Goal: Task Accomplishment & Management: Complete application form

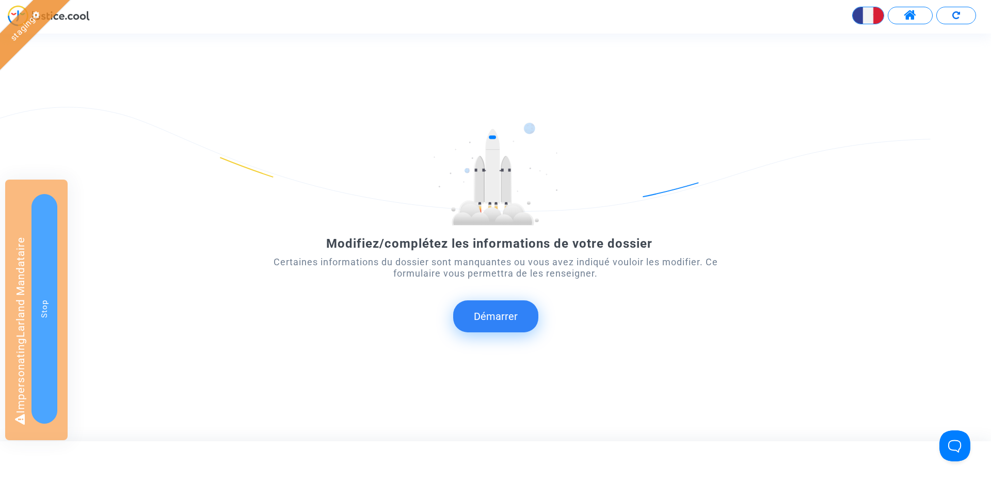
click at [511, 314] on button "Démarrer" at bounding box center [495, 316] width 85 height 32
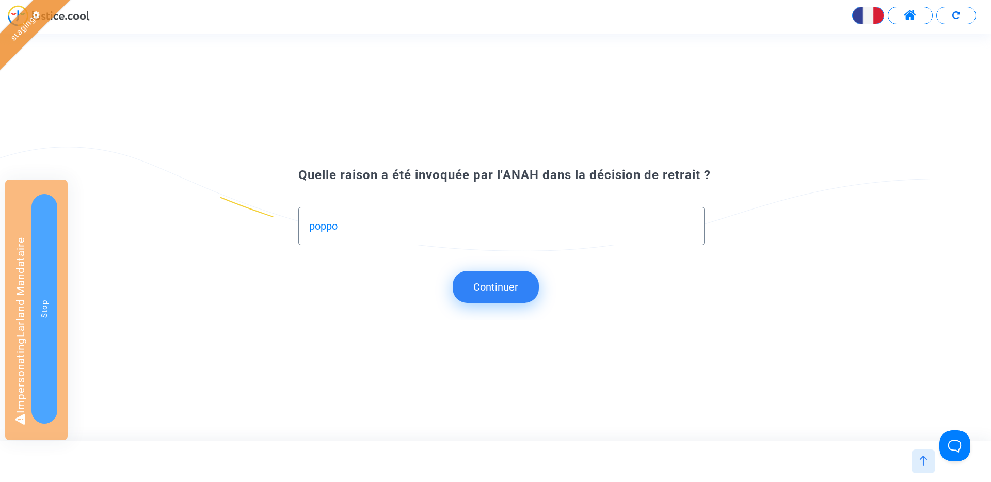
type input "poppo"
click at [515, 273] on button "Continuer" at bounding box center [496, 287] width 86 height 32
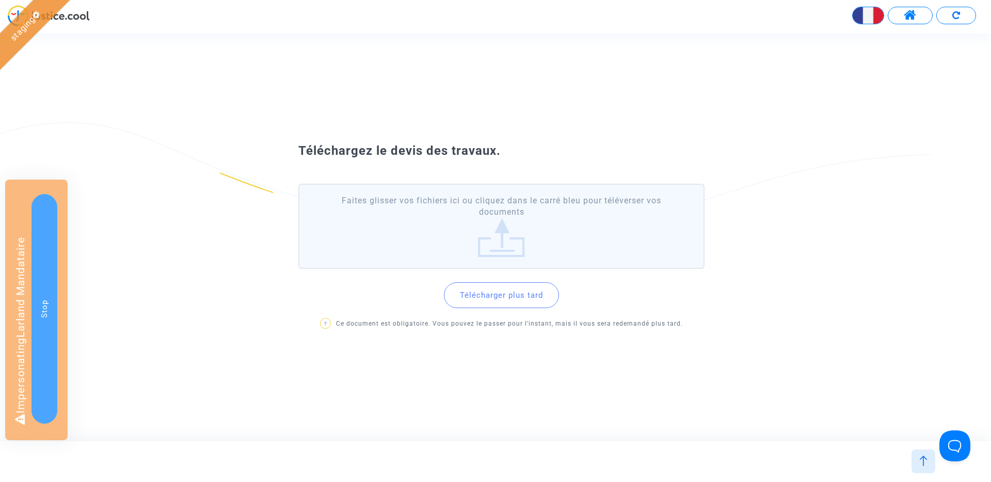
click at [493, 298] on button "Télécharger plus tard" at bounding box center [501, 295] width 115 height 26
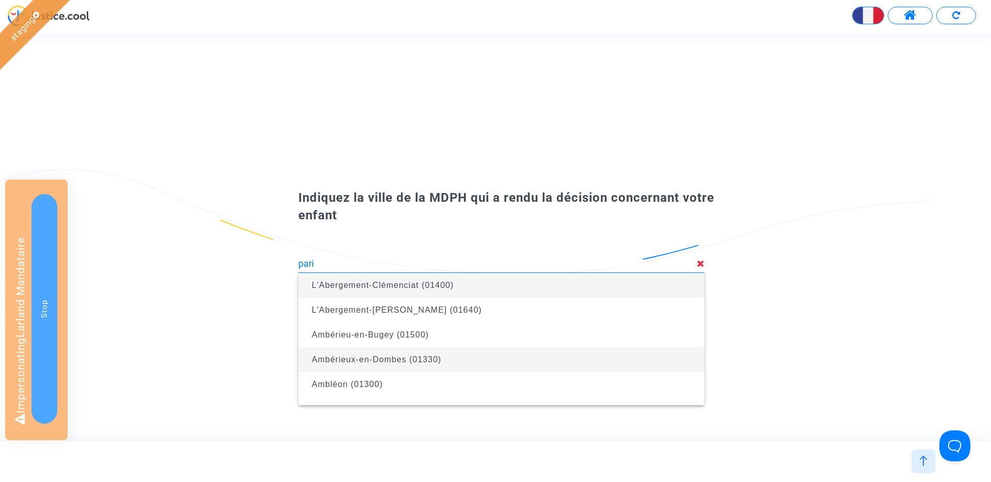
click at [486, 357] on span "Ambérieux-en-Dombes (01330)" at bounding box center [502, 359] width 390 height 25
type input "Ambérieux-en-Dombes (01330)"
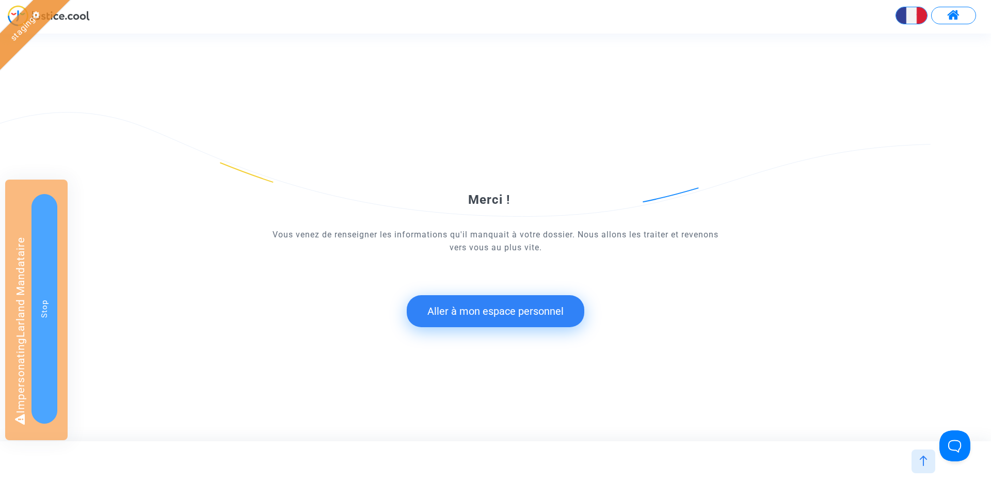
click at [492, 314] on button "Aller à mon espace personnel" at bounding box center [496, 311] width 178 height 32
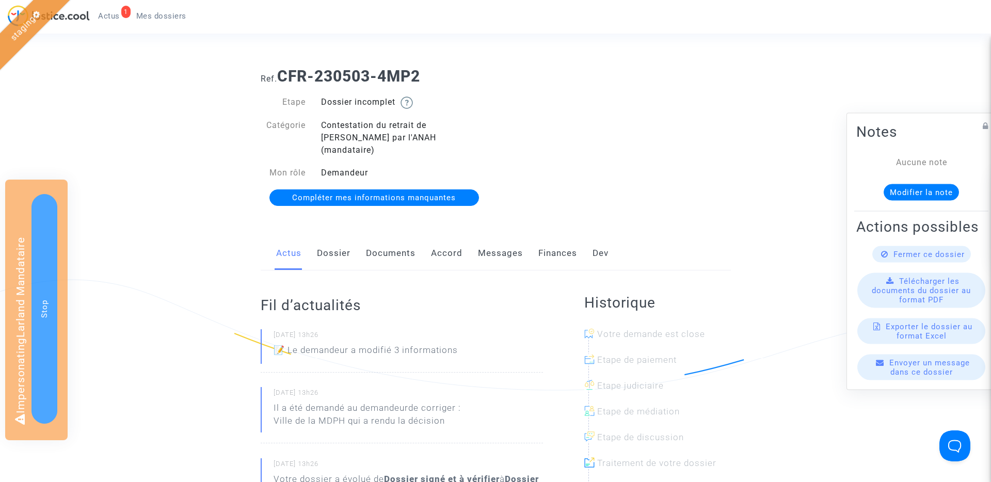
click at [330, 242] on link "Dossier" at bounding box center [334, 253] width 34 height 34
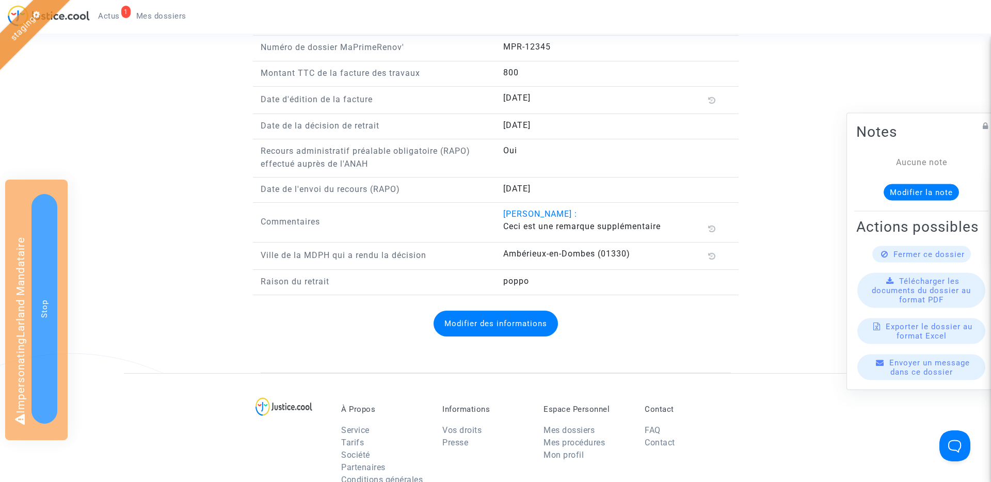
scroll to position [1003, 0]
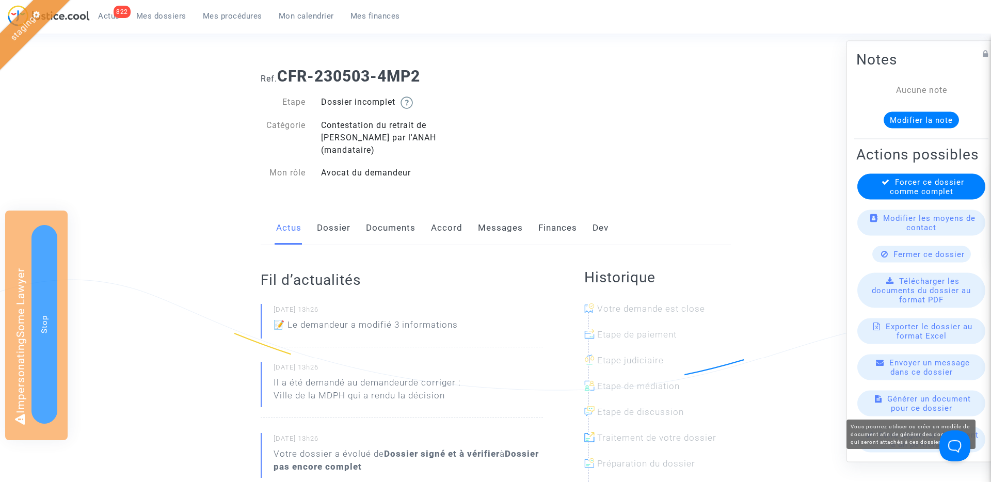
click at [924, 397] on span "Générer un document pour ce dossier" at bounding box center [929, 403] width 84 height 19
